Goal: Find specific page/section: Find specific page/section

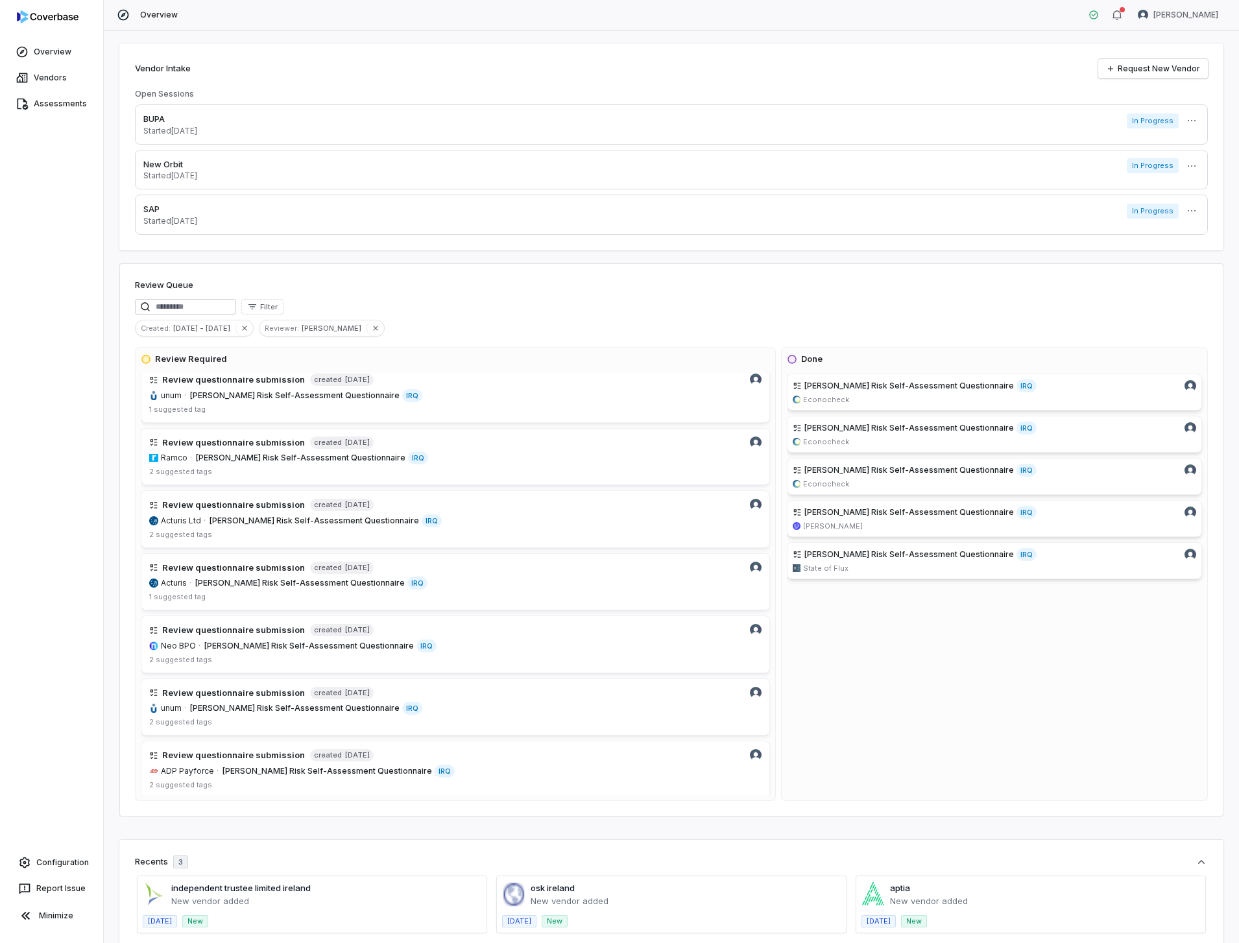
scroll to position [73, 0]
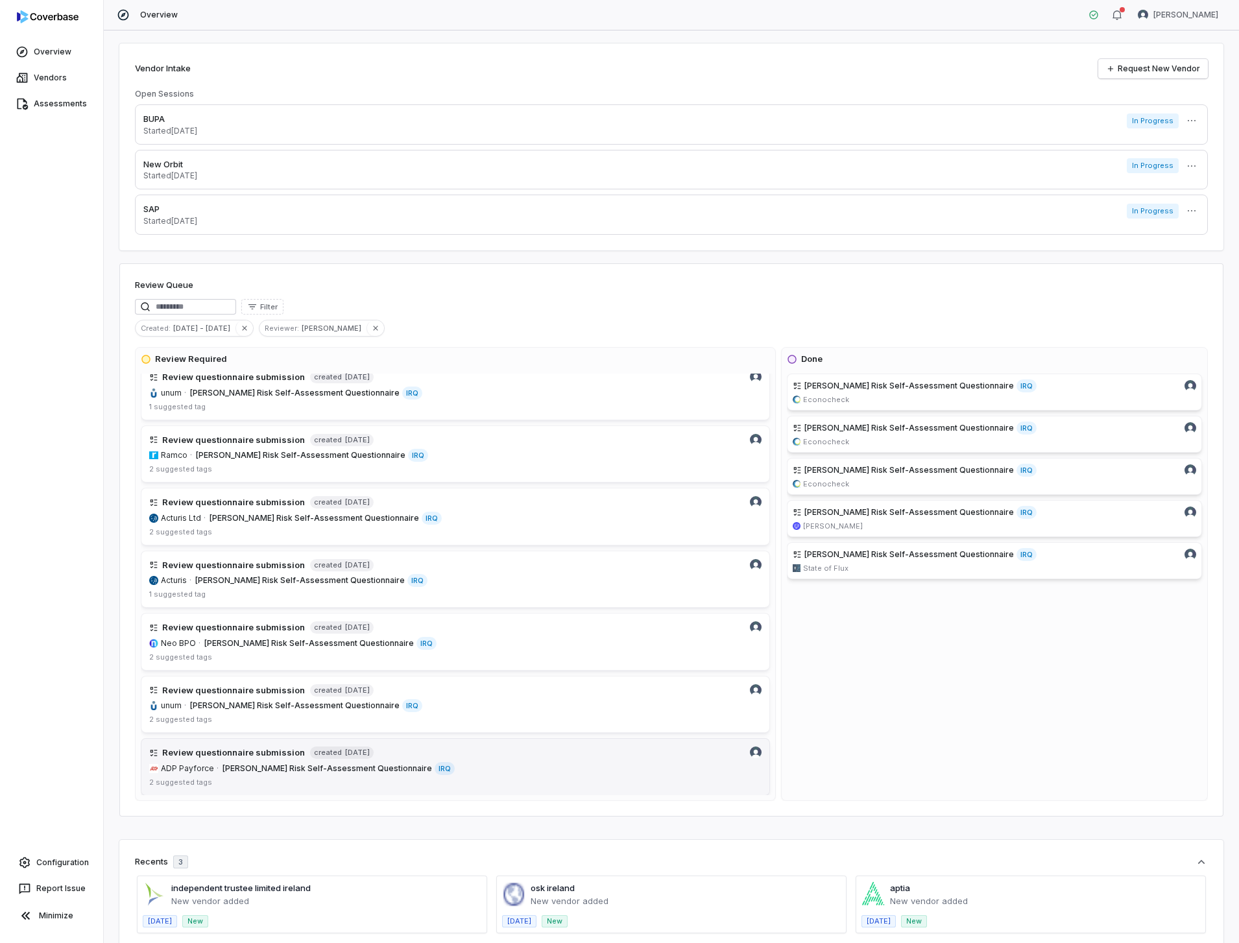
click at [261, 760] on link "Review questionnaire submission created [DATE] ADP Payforce · [PERSON_NAME] Ris…" at bounding box center [455, 767] width 629 height 58
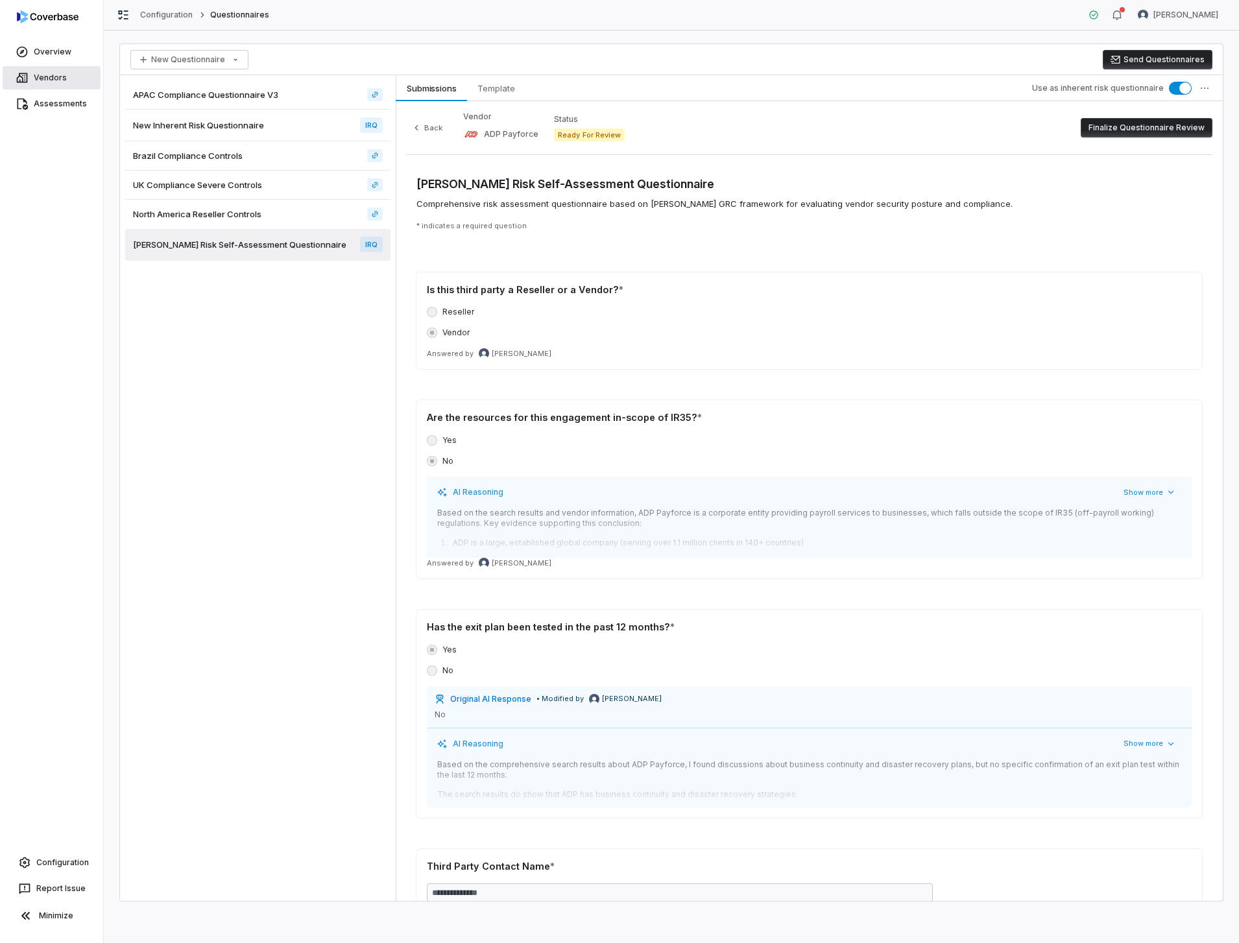
click at [57, 75] on link "Vendors" at bounding box center [52, 77] width 98 height 23
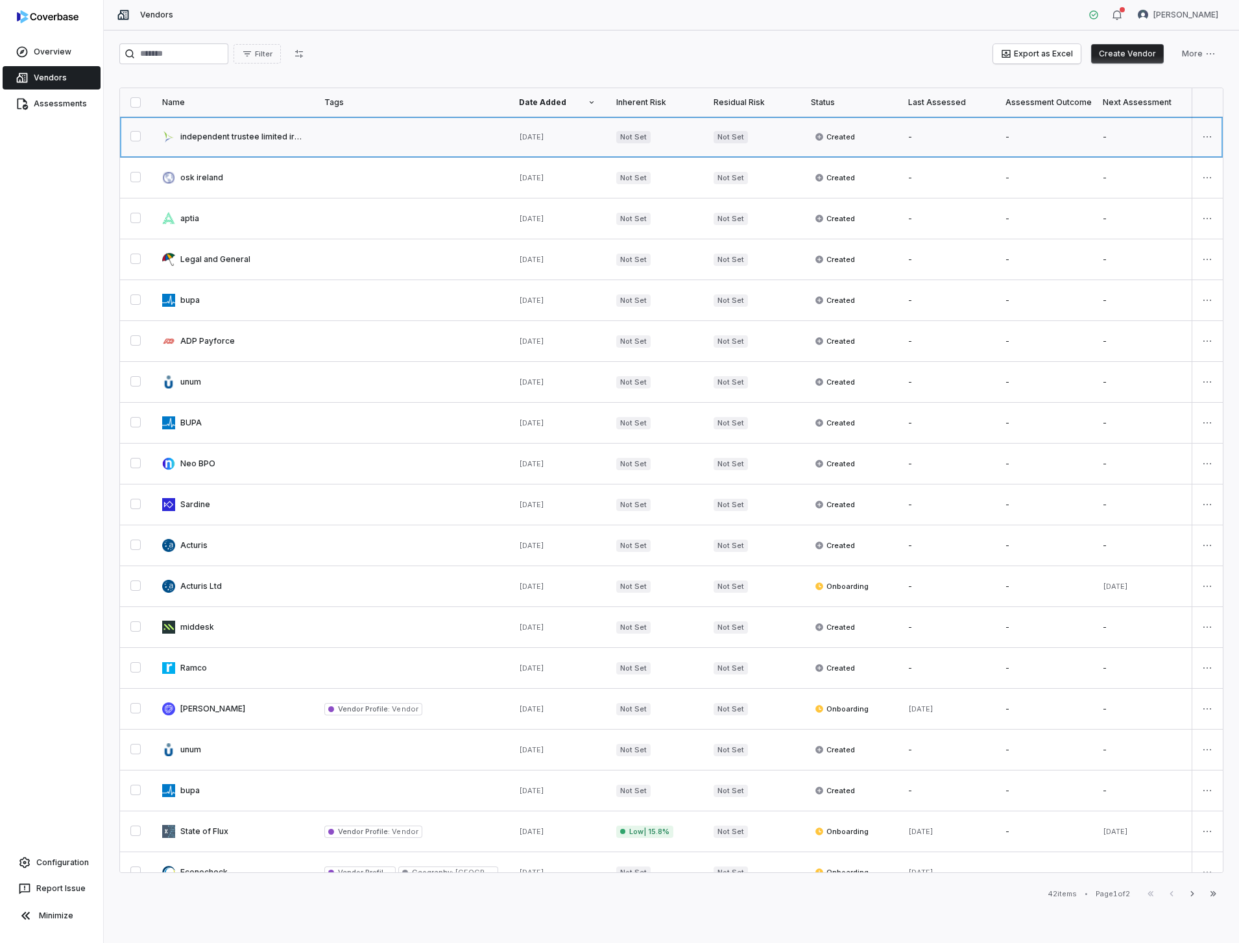
click at [214, 139] on link at bounding box center [233, 137] width 162 height 40
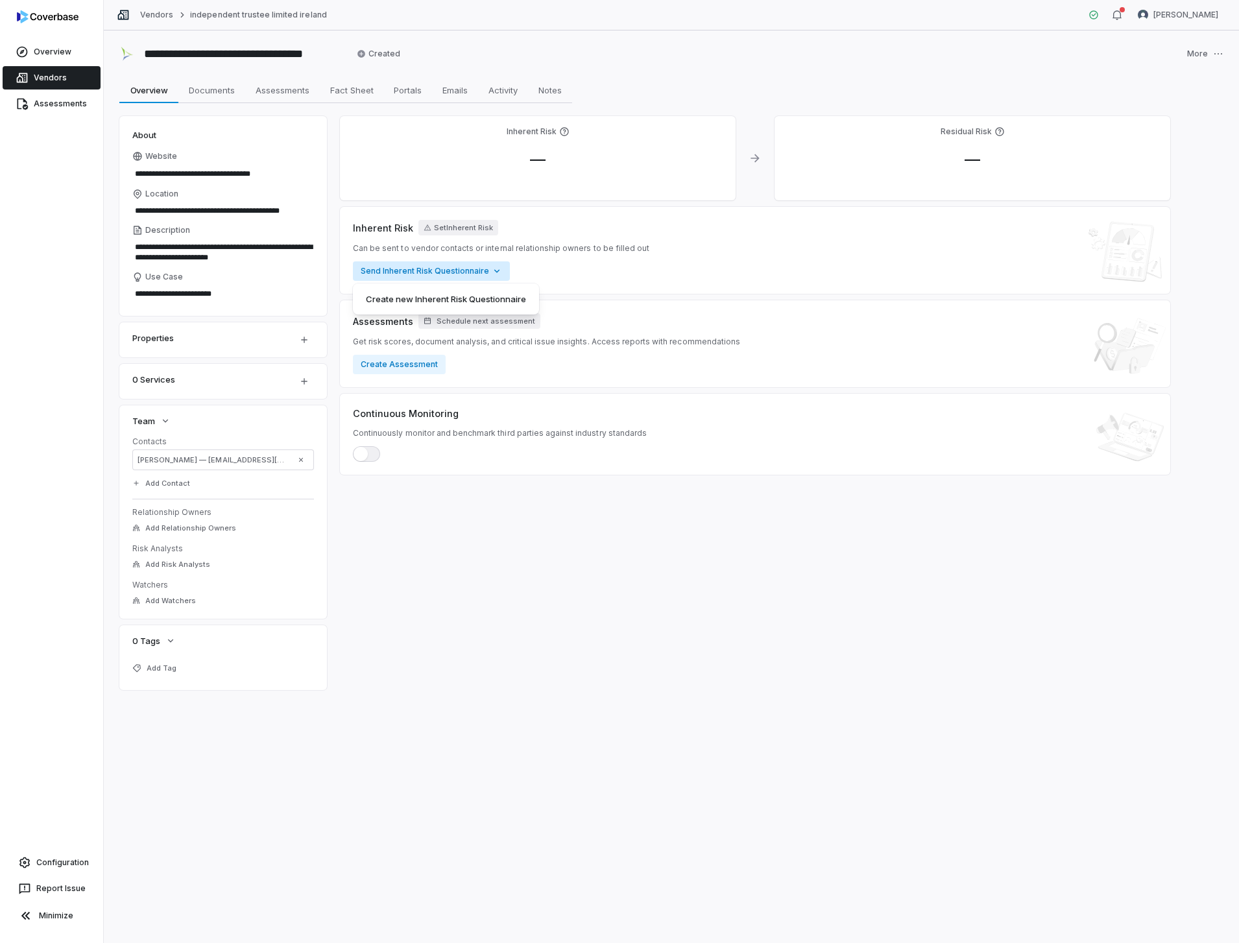
click at [496, 269] on html "**********" at bounding box center [619, 471] width 1239 height 943
click at [205, 92] on span "Documents" at bounding box center [212, 90] width 56 height 17
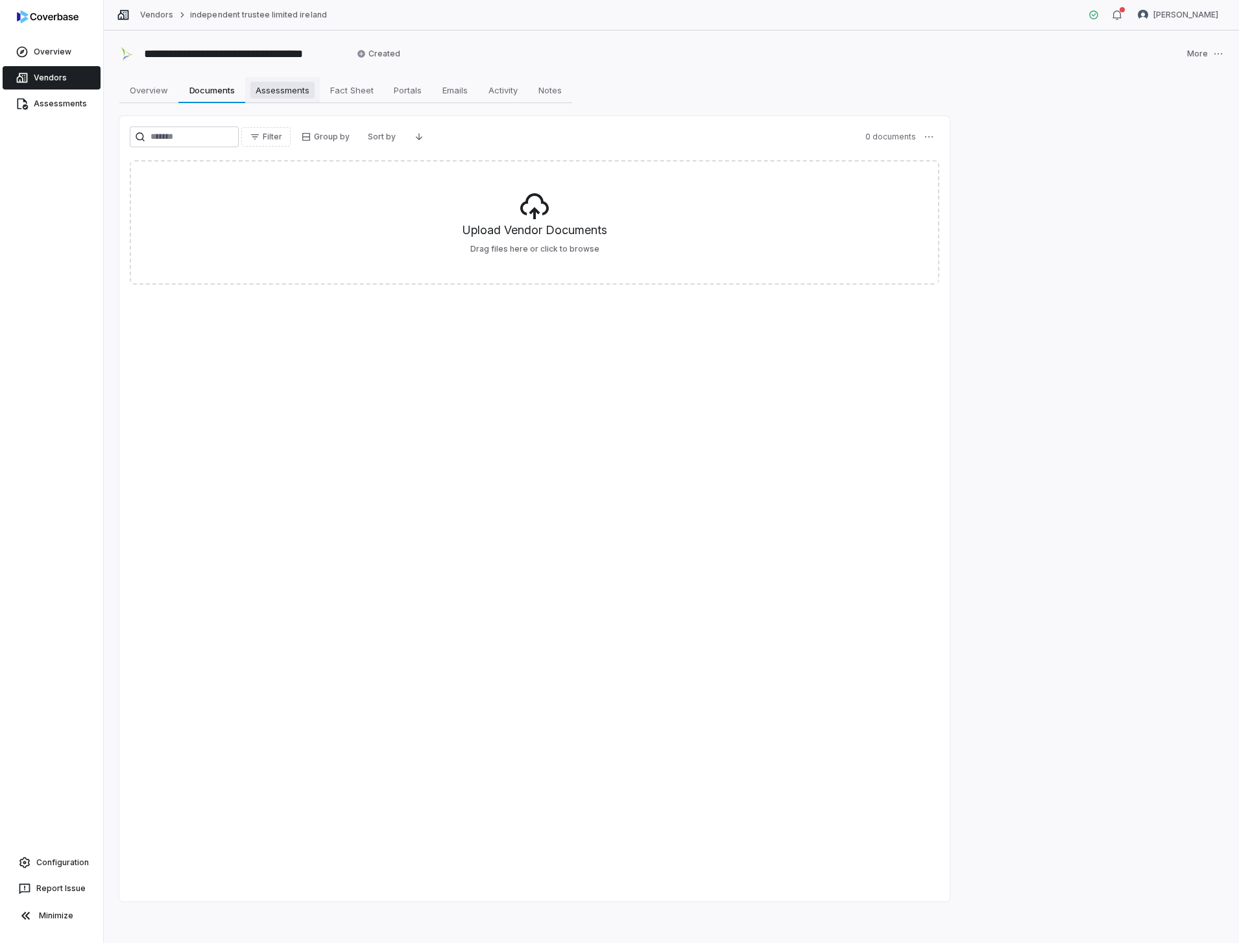
click at [276, 91] on span "Assessments" at bounding box center [282, 90] width 64 height 17
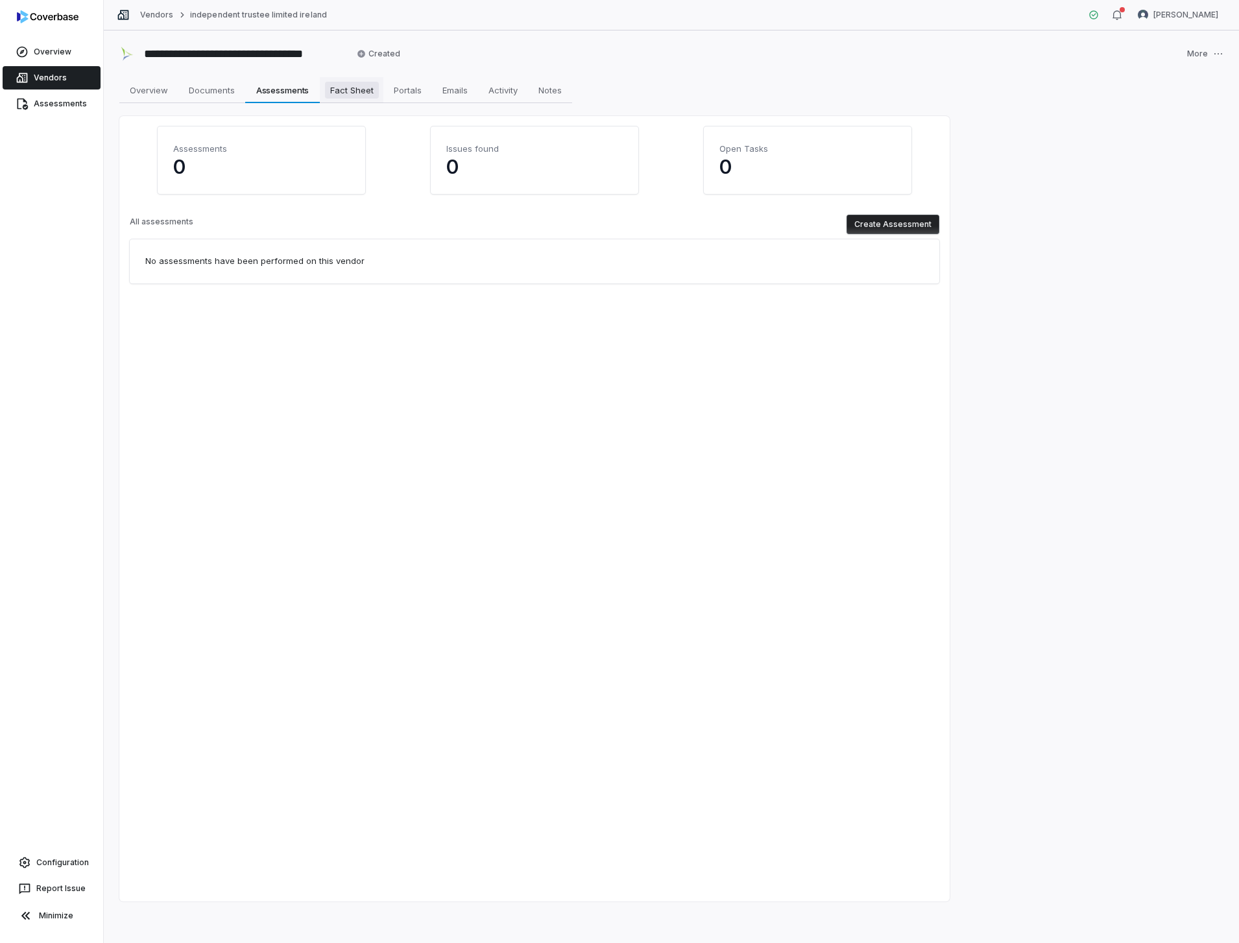
click at [341, 90] on span "Fact Sheet" at bounding box center [352, 90] width 54 height 17
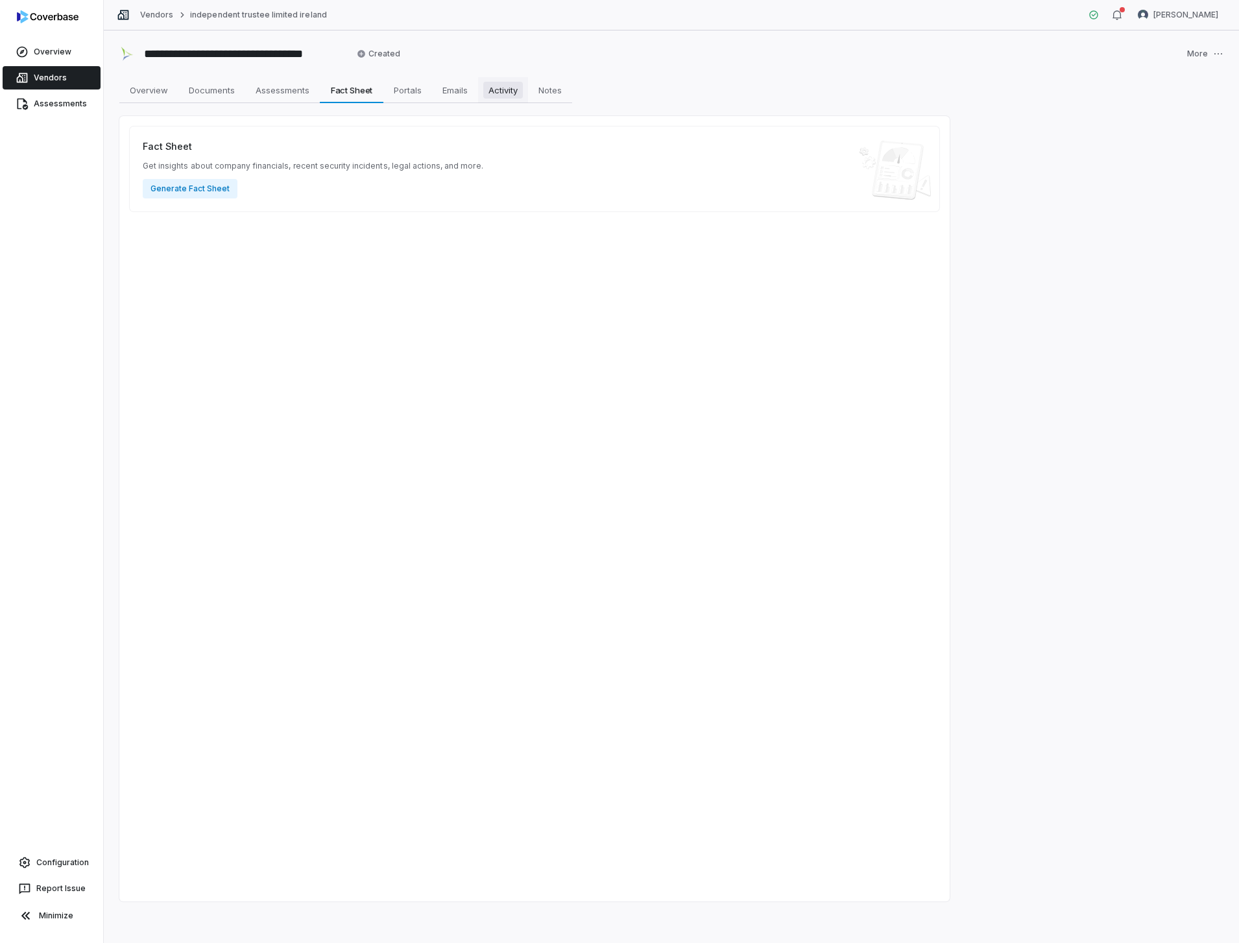
click at [500, 90] on span "Activity" at bounding box center [503, 90] width 40 height 17
click at [159, 95] on span "Overview" at bounding box center [149, 90] width 49 height 17
type textarea "*"
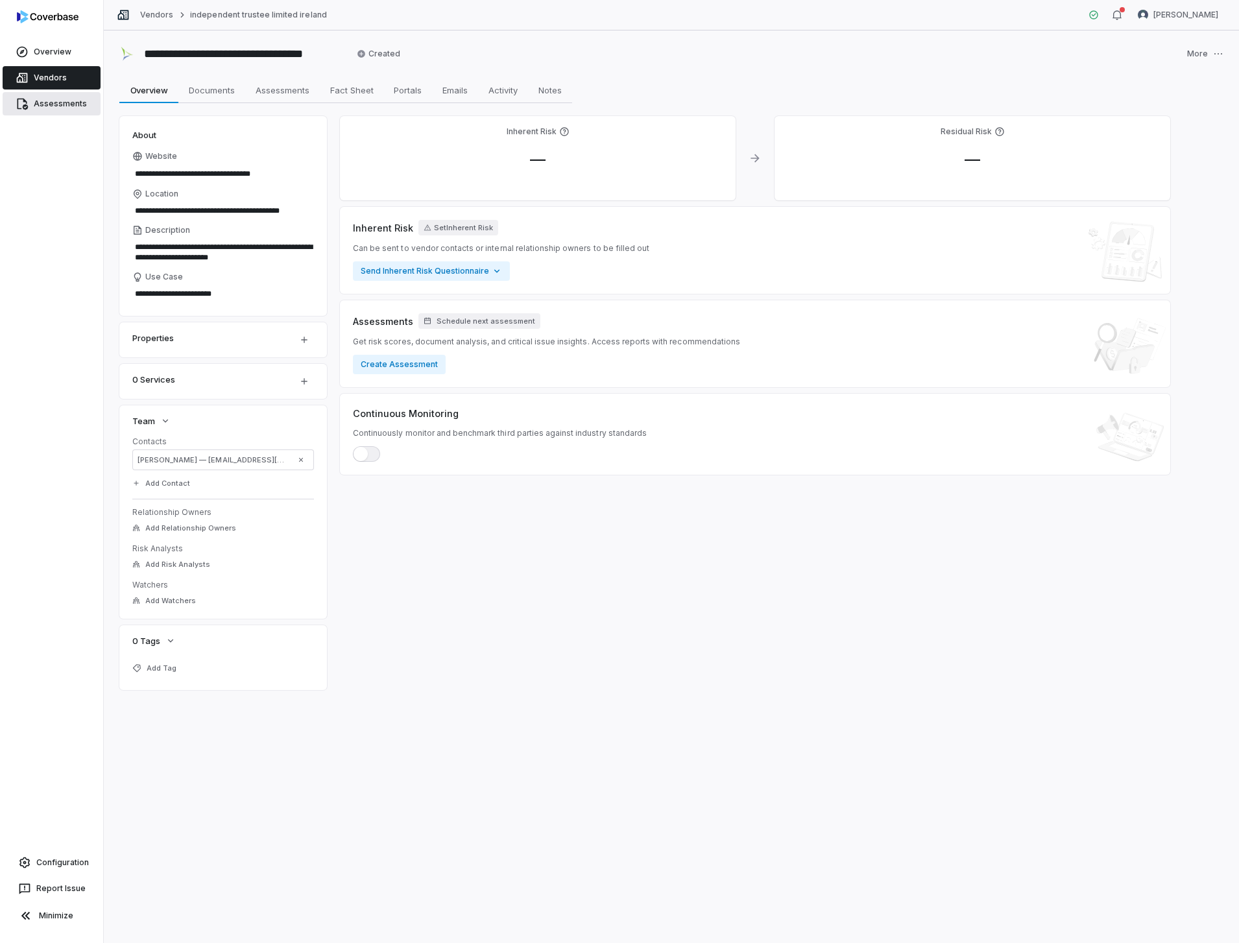
click at [60, 106] on link "Assessments" at bounding box center [52, 103] width 98 height 23
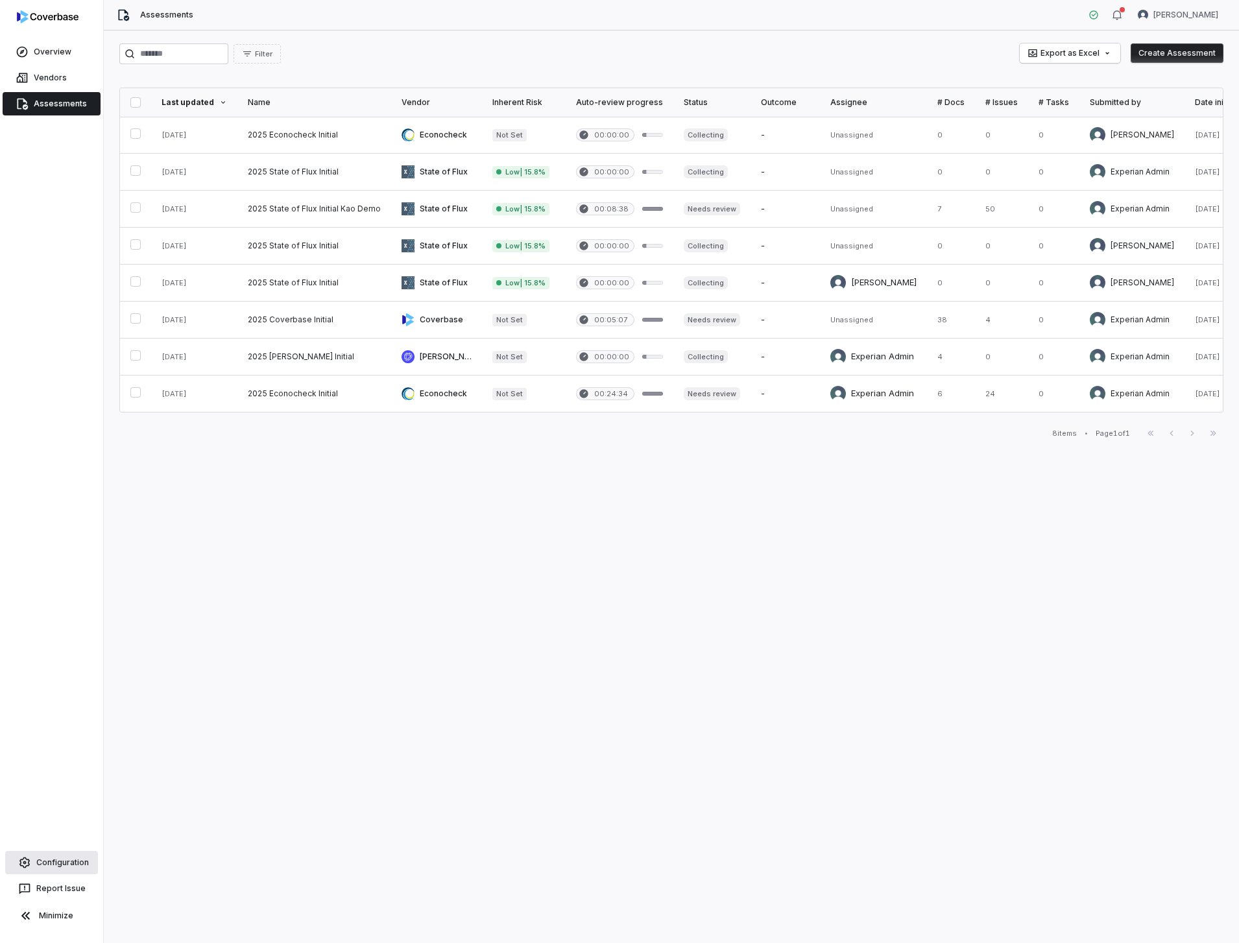
click at [78, 864] on link "Configuration" at bounding box center [51, 862] width 93 height 23
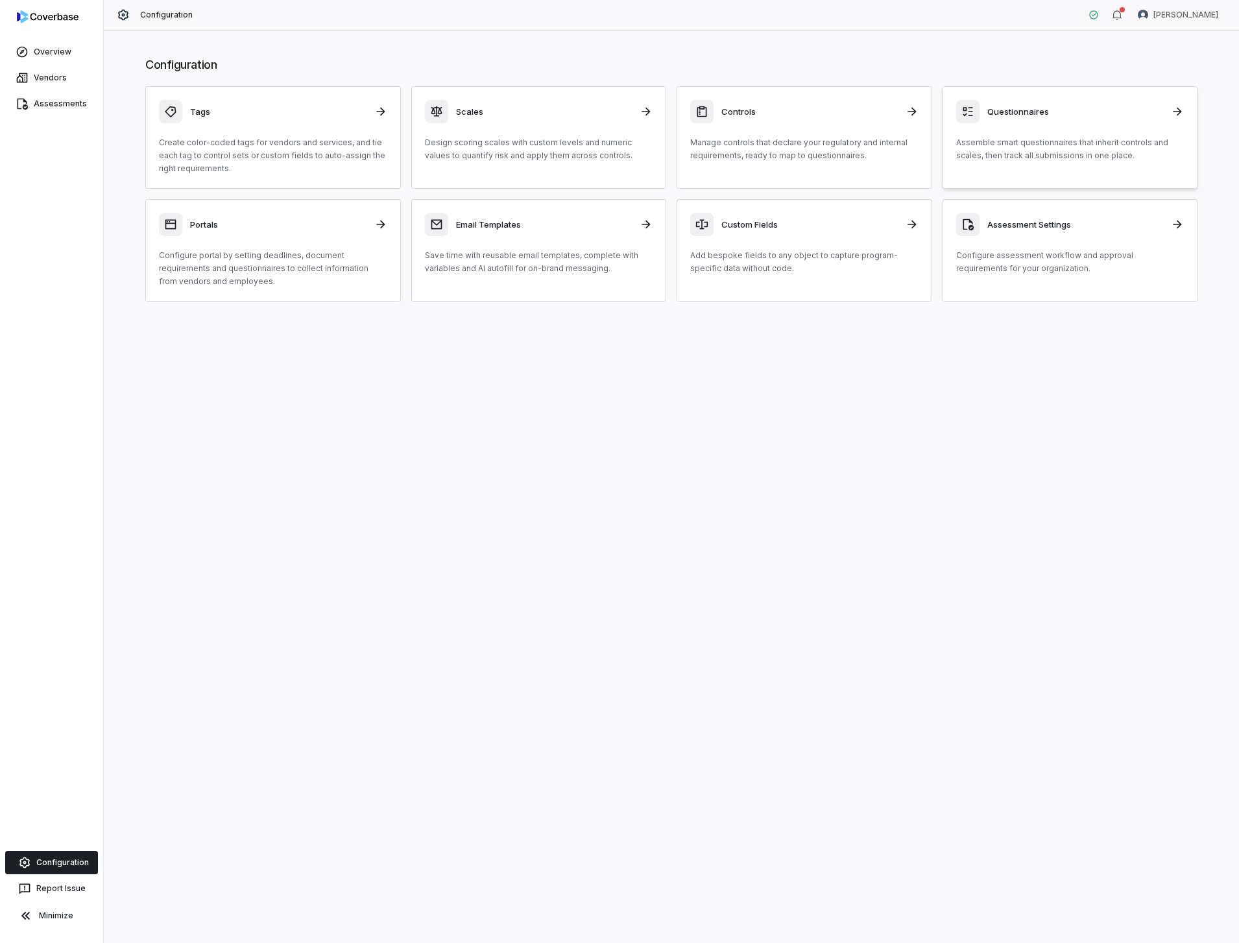
click at [997, 118] on div "Questionnaires" at bounding box center [1070, 111] width 228 height 23
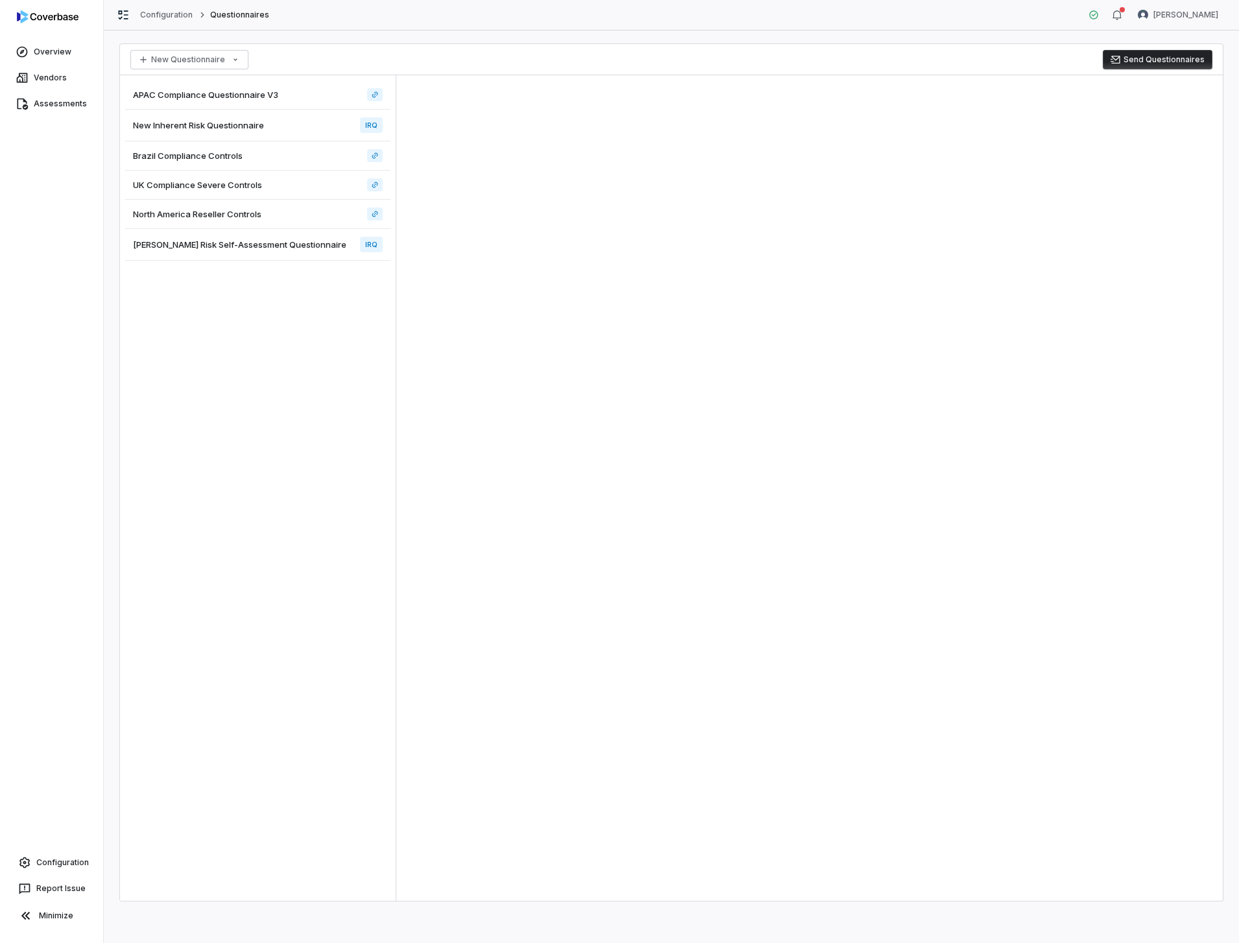
click at [269, 247] on span "[PERSON_NAME] Risk Self-Assessment Questionnaire" at bounding box center [239, 245] width 213 height 12
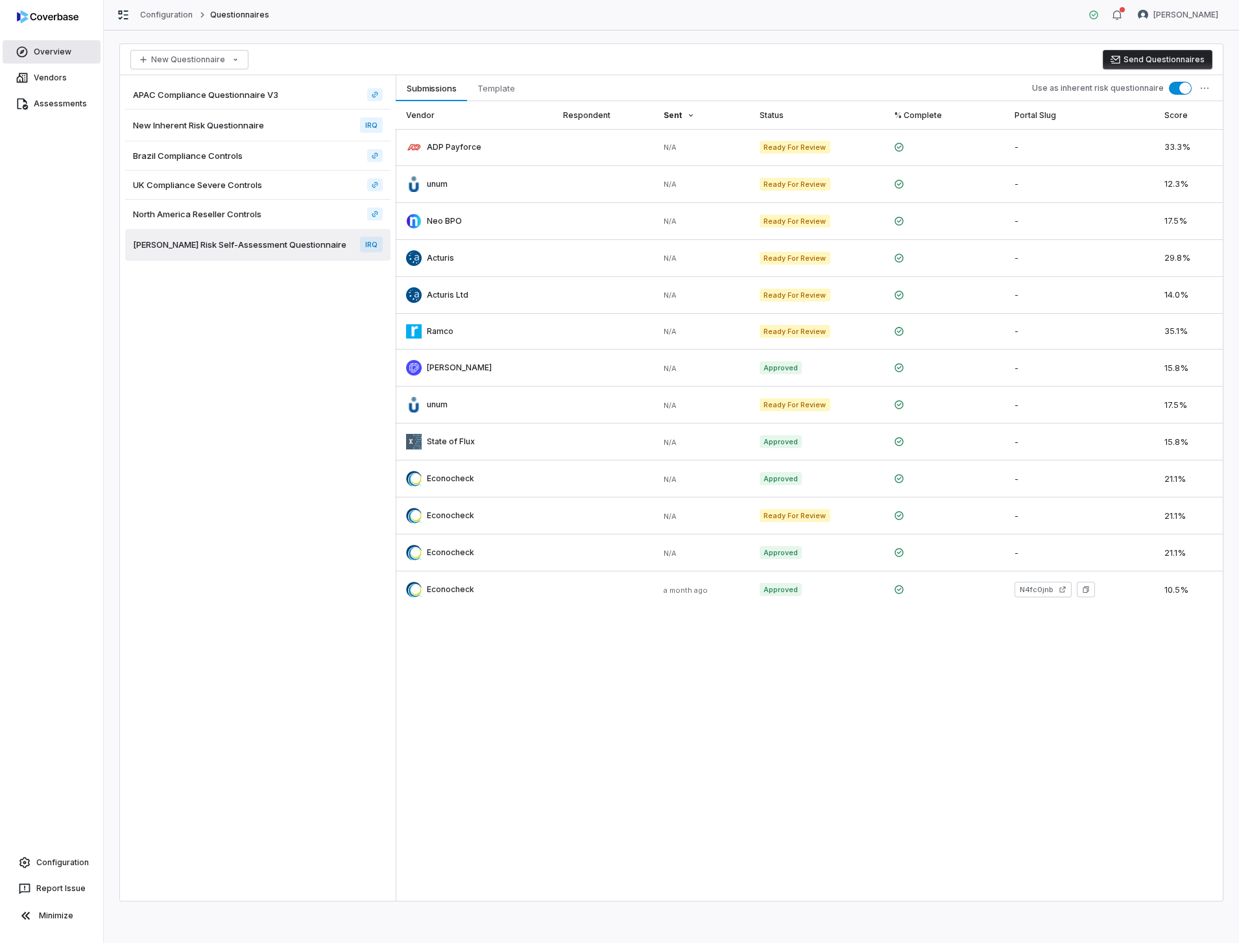
click at [53, 51] on link "Overview" at bounding box center [52, 51] width 98 height 23
